Goal: Task Accomplishment & Management: Use online tool/utility

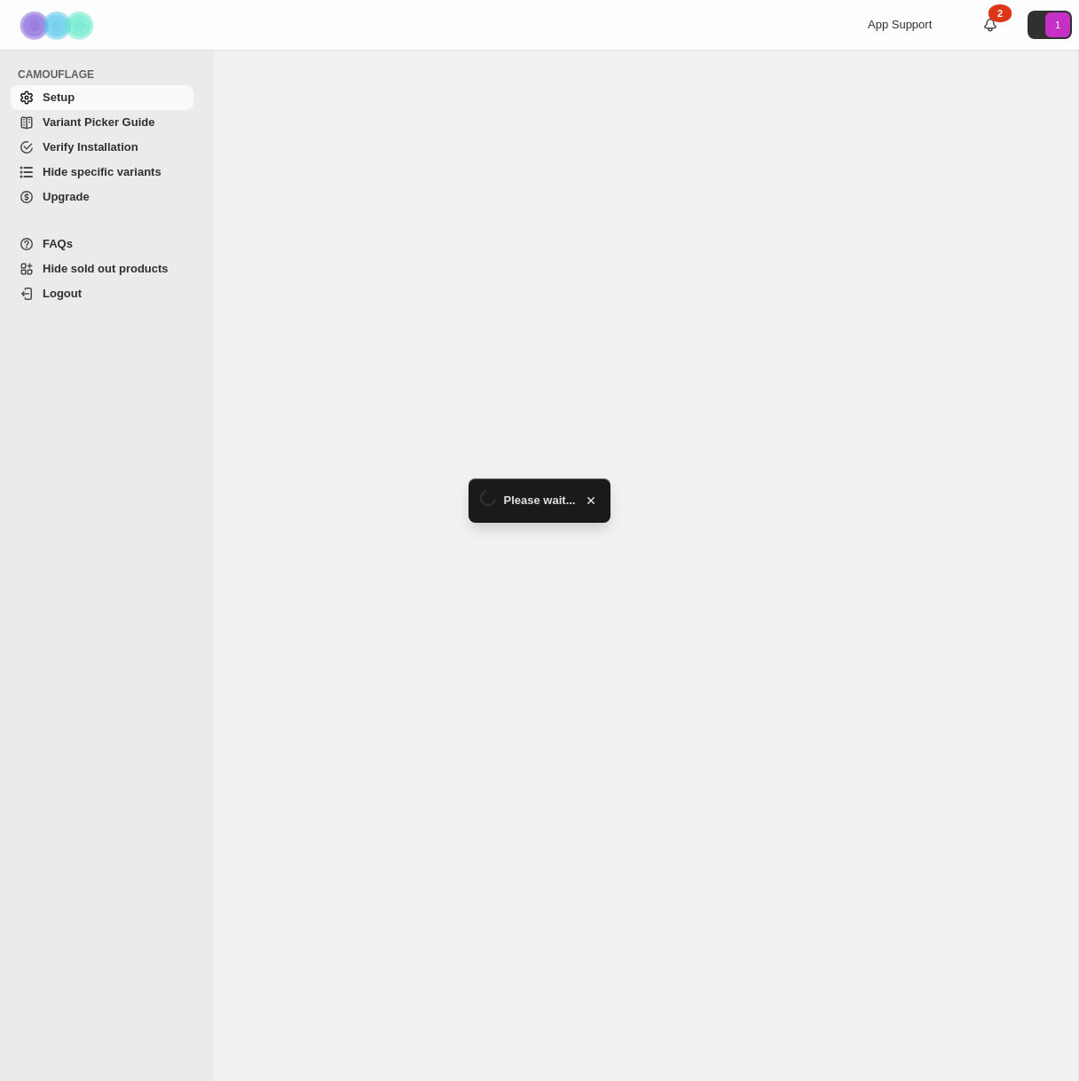
click at [100, 168] on span "Hide specific variants" at bounding box center [102, 171] width 119 height 13
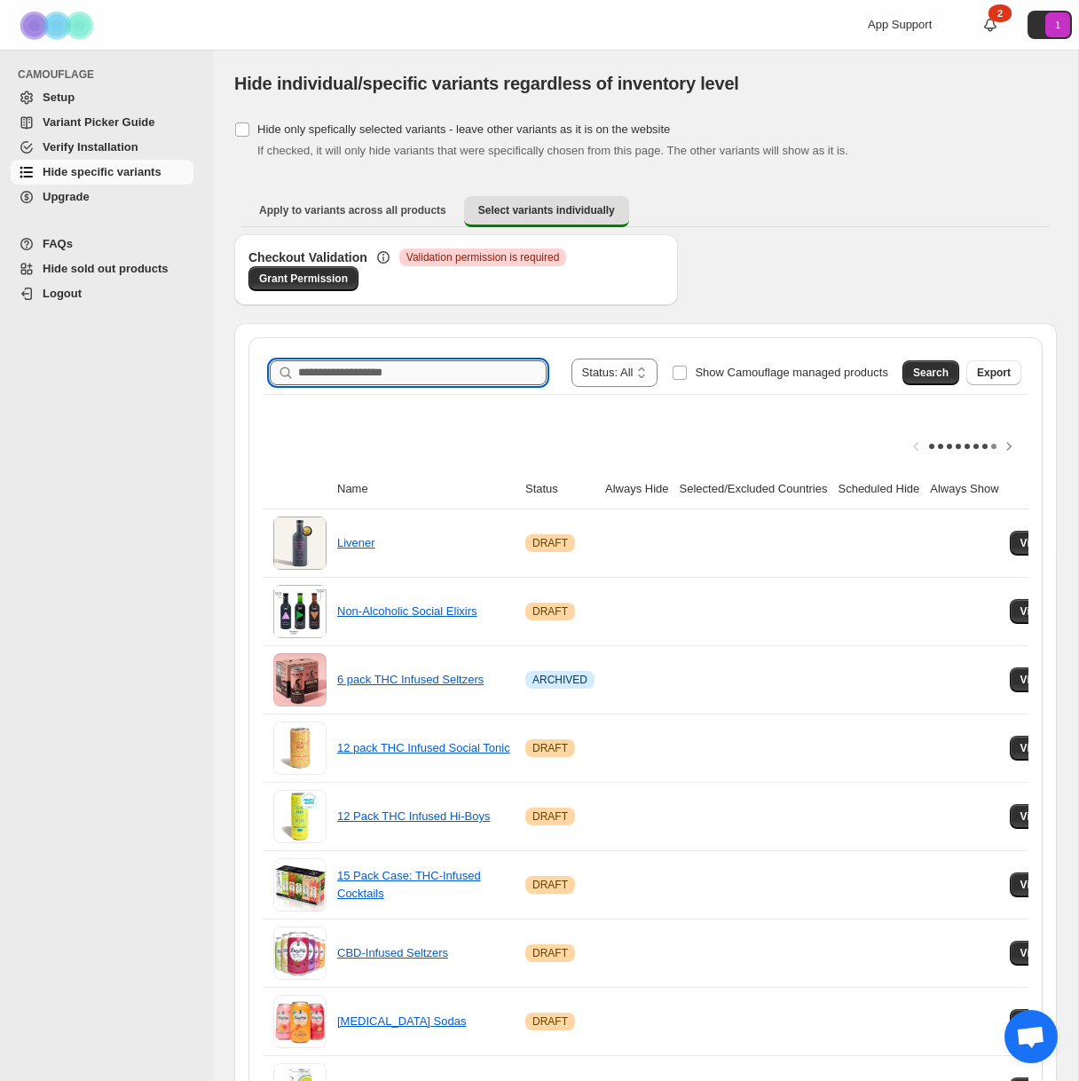
click at [448, 377] on input "Search product name" at bounding box center [422, 372] width 248 height 25
type input "*****"
click at [928, 377] on span "Search" at bounding box center [930, 372] width 35 height 14
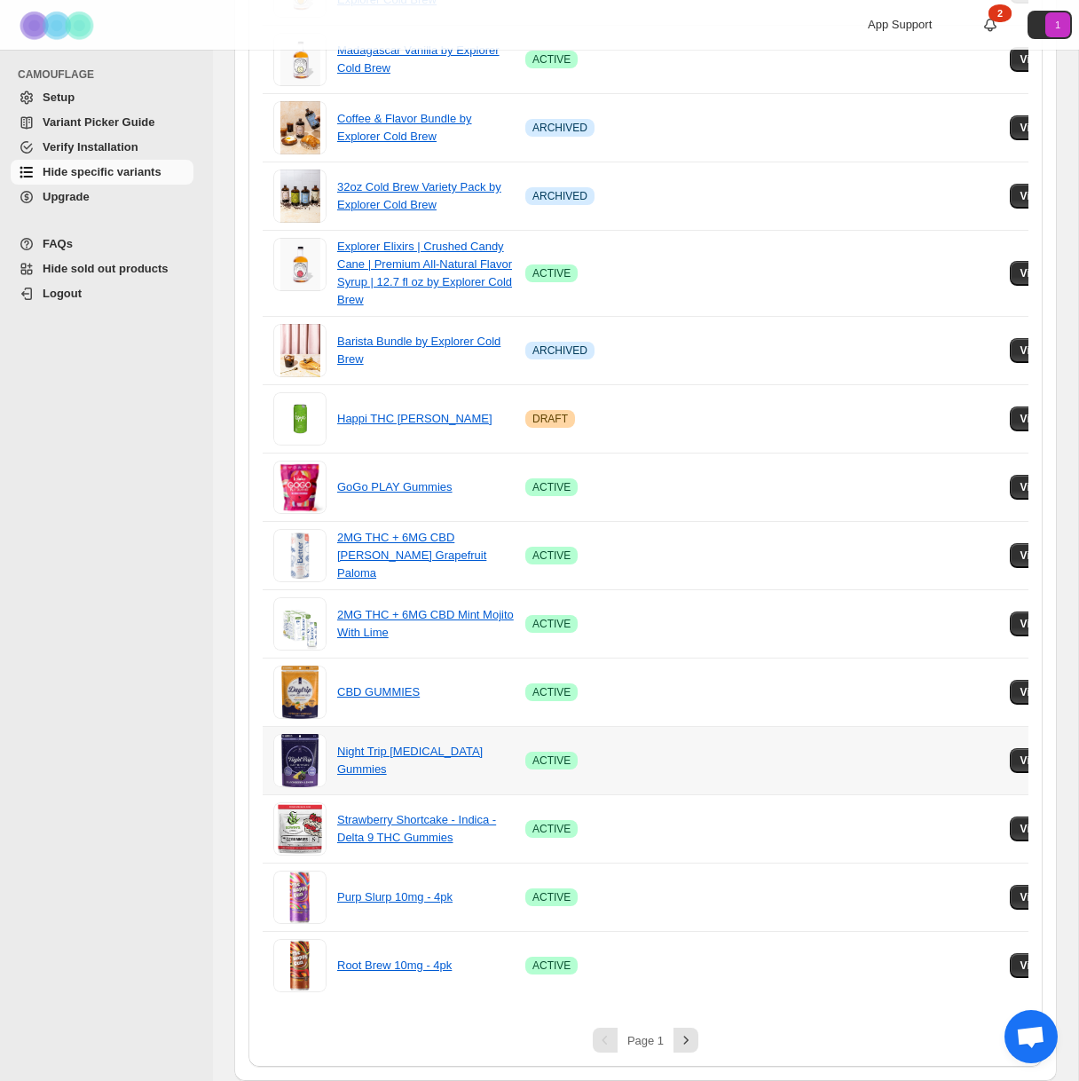
scroll to position [928, 0]
click at [683, 1044] on icon "Next" at bounding box center [686, 1040] width 18 height 18
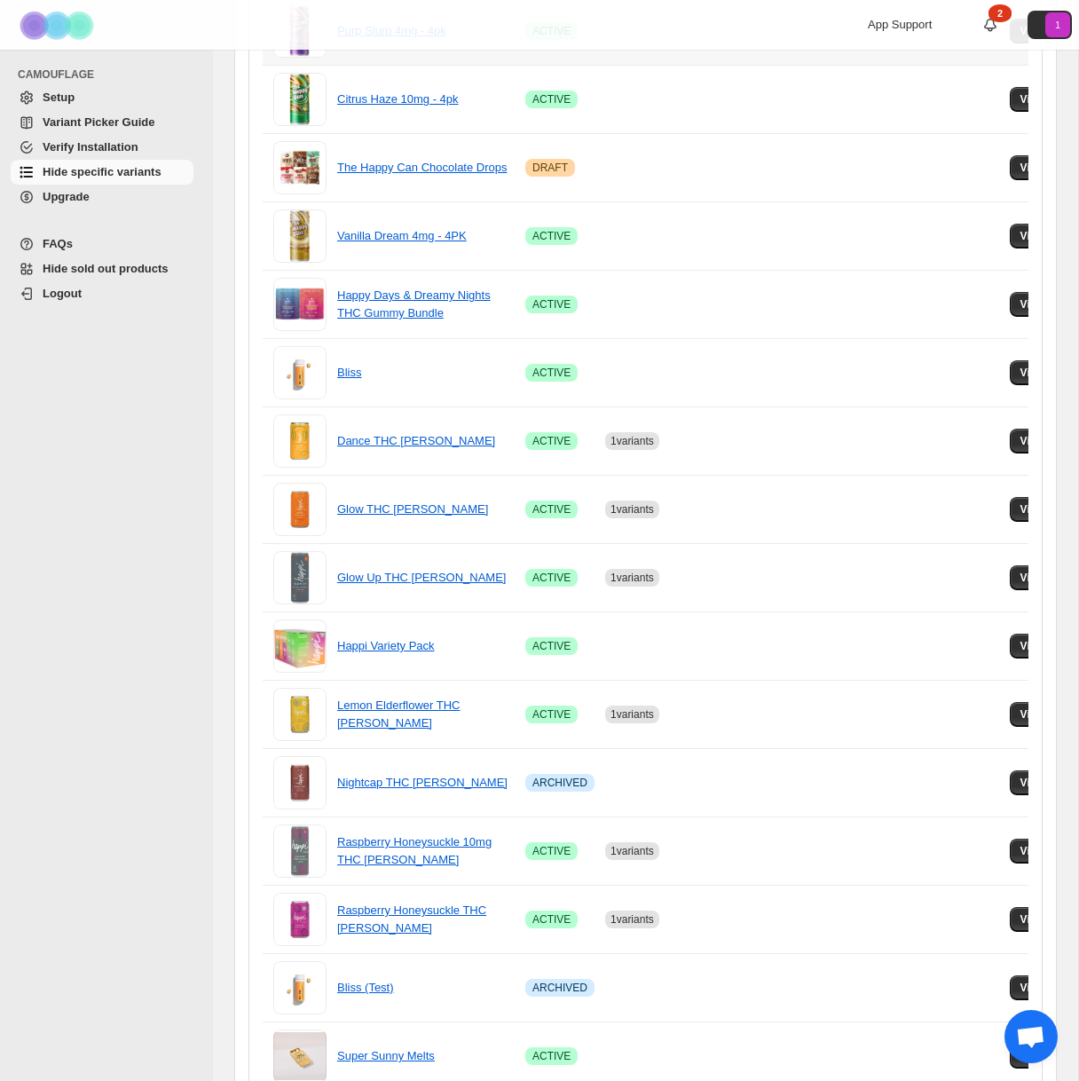
scroll to position [876, 0]
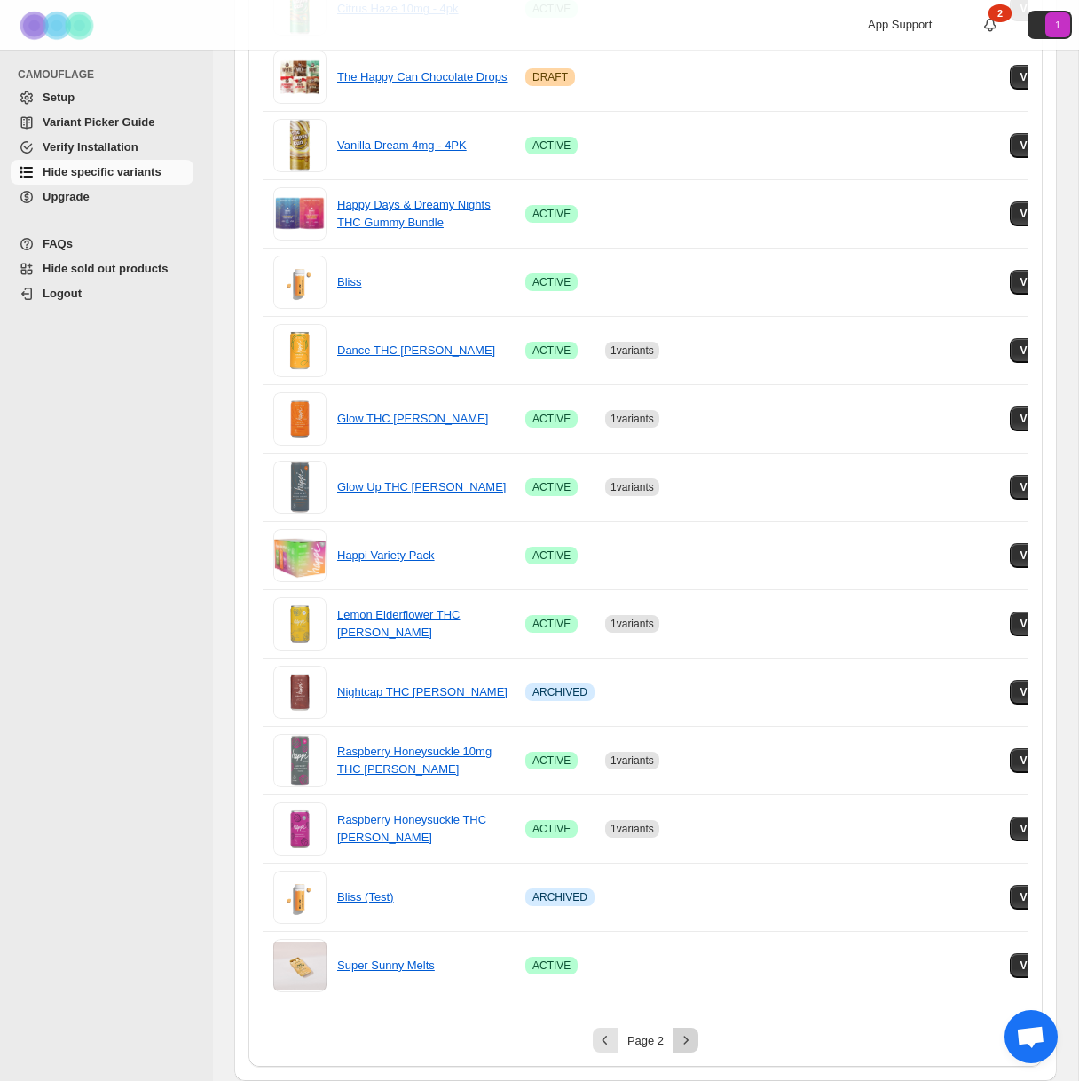
click at [689, 1036] on icon "Next" at bounding box center [686, 1040] width 18 height 18
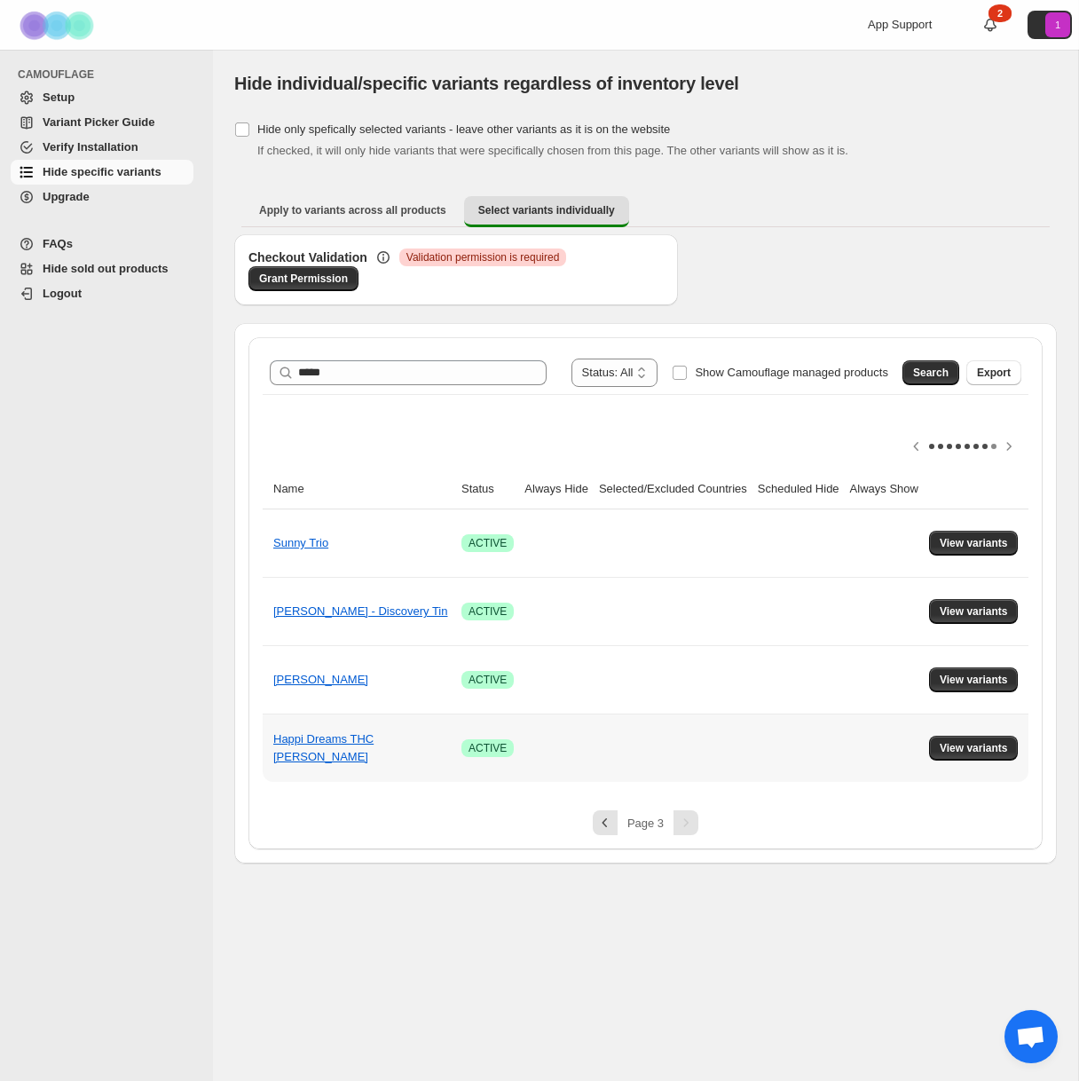
scroll to position [0, 93]
click at [947, 747] on span "View variants" at bounding box center [973, 748] width 68 height 14
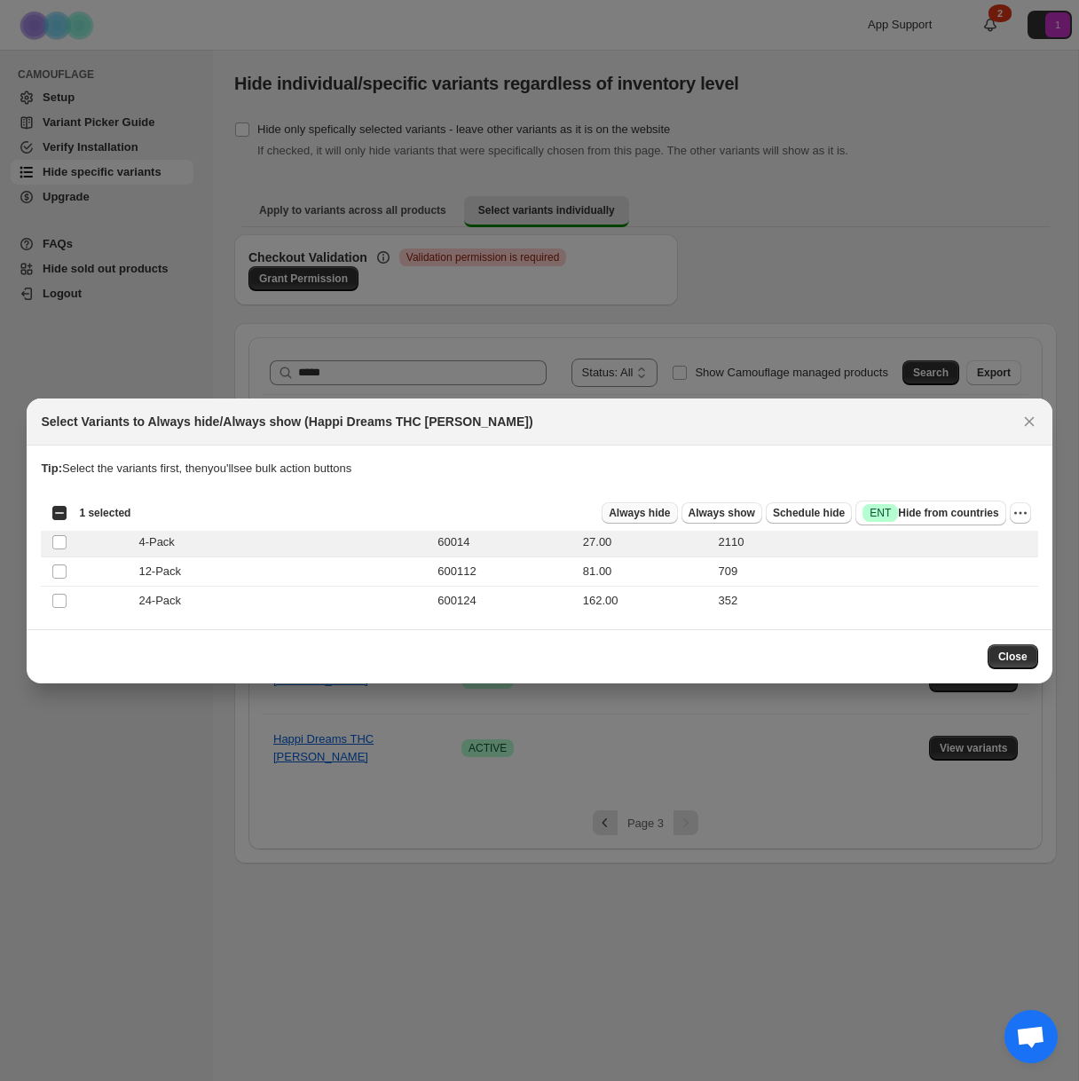
click at [648, 517] on span "Always hide" at bounding box center [639, 513] width 61 height 14
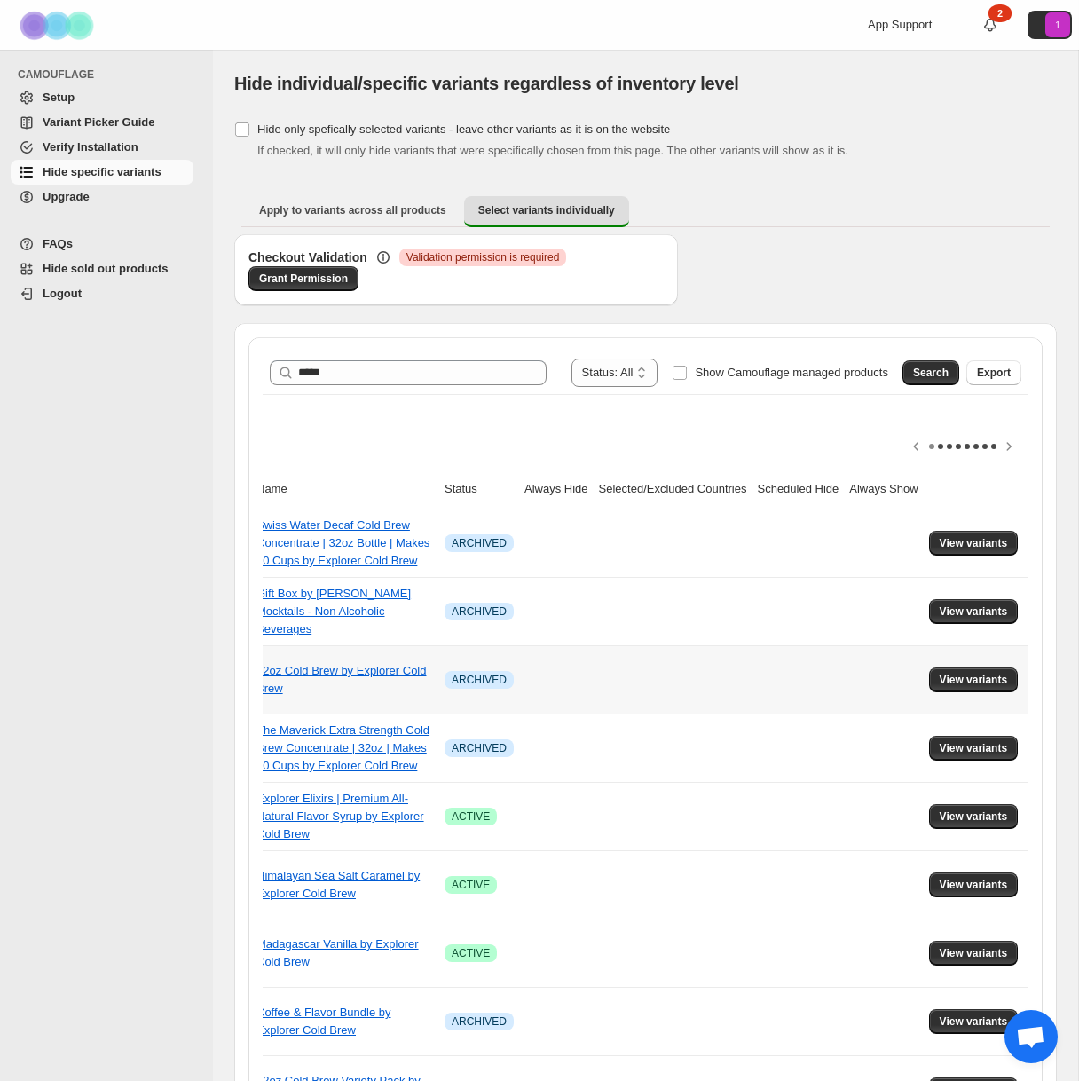
scroll to position [0, 0]
